Goal: Navigation & Orientation: Find specific page/section

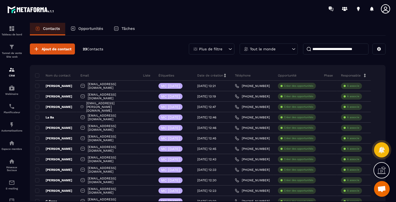
scroll to position [241, 0]
click at [222, 48] on p "Plus de filtre" at bounding box center [210, 49] width 23 height 4
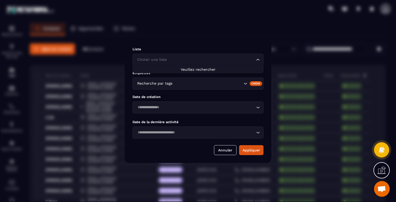
click at [199, 58] on input "Search for option" at bounding box center [195, 60] width 119 height 6
click at [198, 68] on span "Veuillez rechercher" at bounding box center [198, 69] width 35 height 4
click at [196, 56] on div "Choisir une liste Loading..." at bounding box center [198, 60] width 131 height 12
click at [192, 60] on input "Search for option" at bounding box center [211, 60] width 87 height 6
type input "***"
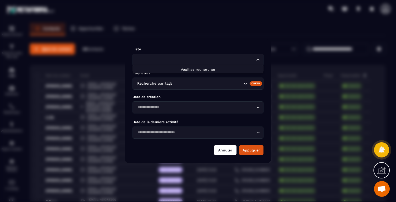
click at [224, 153] on button "Annuler" at bounding box center [225, 150] width 23 height 10
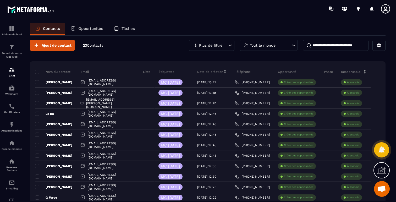
scroll to position [0, 0]
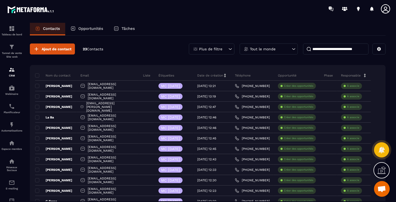
click at [384, 189] on span "Ouvrir le chat" at bounding box center [382, 189] width 9 height 7
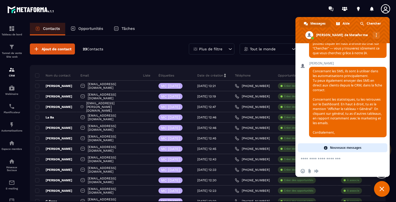
scroll to position [312, 0]
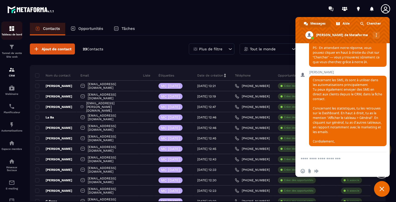
click at [12, 29] on img at bounding box center [12, 28] width 6 height 6
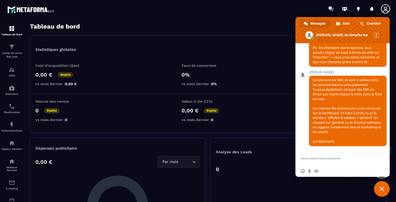
click at [384, 190] on span "Fermer le chat" at bounding box center [382, 189] width 5 height 5
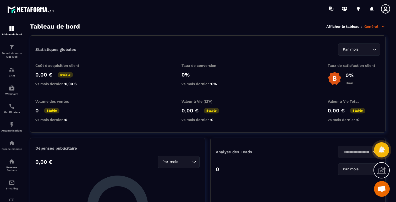
click at [373, 26] on p "Général" at bounding box center [375, 26] width 21 height 5
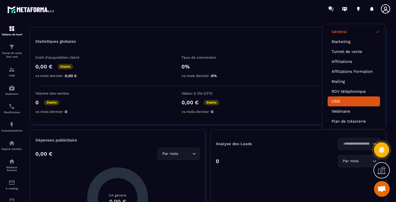
scroll to position [9, 0]
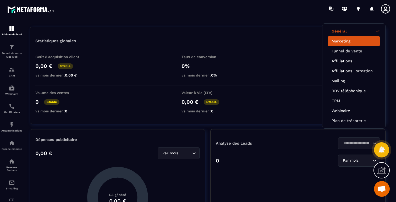
click at [344, 41] on link "Marketing" at bounding box center [354, 41] width 45 height 5
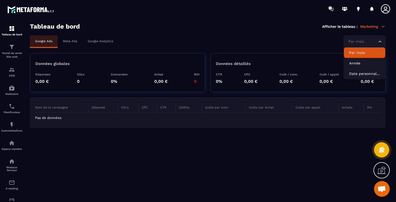
click at [362, 42] on div "Par mois" at bounding box center [362, 42] width 31 height 6
click at [373, 28] on p "Marketing" at bounding box center [373, 26] width 25 height 5
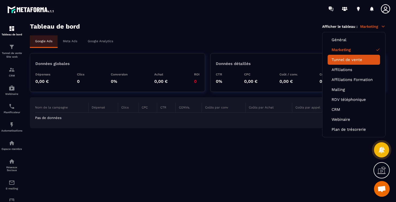
click at [352, 60] on link "Tunnel de vente" at bounding box center [354, 59] width 45 height 5
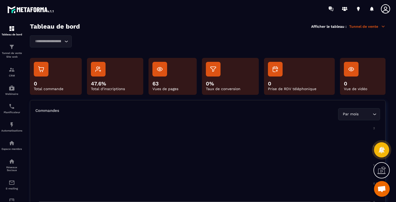
click at [373, 25] on p "Tunnel de vente" at bounding box center [368, 26] width 36 height 5
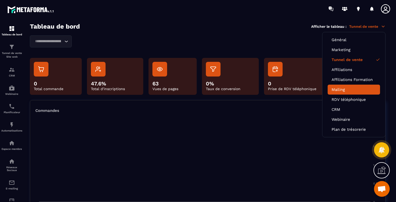
click at [343, 90] on link "Mailing" at bounding box center [354, 89] width 45 height 5
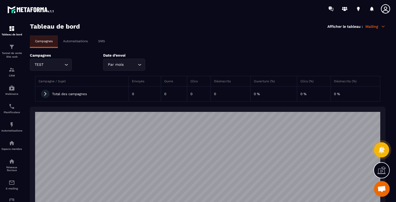
click at [74, 40] on p "Automatisations" at bounding box center [75, 41] width 25 height 4
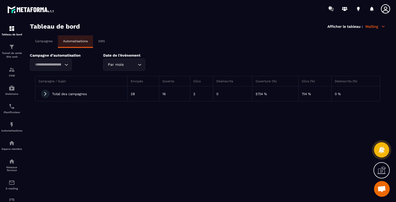
click at [46, 93] on icon at bounding box center [45, 94] width 5 height 5
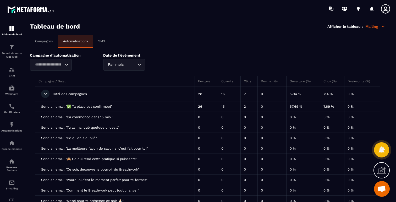
click at [105, 43] on p "SMS" at bounding box center [101, 41] width 7 height 4
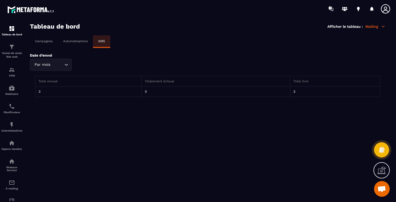
click at [41, 41] on p "Campagnes" at bounding box center [44, 41] width 18 height 4
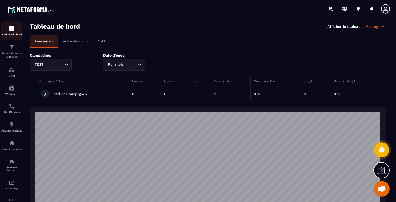
click at [12, 32] on div "Tableau de bord" at bounding box center [11, 30] width 21 height 10
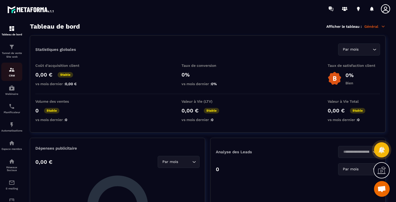
click at [12, 68] on img at bounding box center [12, 70] width 6 height 6
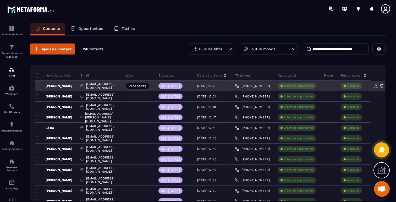
click at [147, 87] on p "Prospects" at bounding box center [138, 86] width 18 height 4
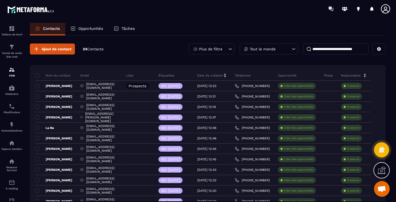
click at [224, 48] on div "Plus de filtre" at bounding box center [212, 49] width 46 height 11
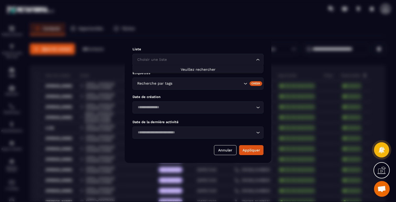
click at [193, 62] on input "Search for option" at bounding box center [195, 60] width 119 height 6
type input "*"
click at [202, 44] on div "Liste Choisir une liste Loading... Étiquettes Recherche par tags Créer Date de …" at bounding box center [198, 101] width 147 height 124
click at [259, 58] on icon "Search for option" at bounding box center [258, 59] width 5 height 5
click at [227, 149] on button "Annuler" at bounding box center [225, 150] width 23 height 10
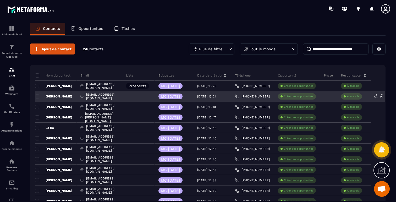
click at [62, 95] on p "[PERSON_NAME]" at bounding box center [53, 96] width 37 height 4
